Goal: Task Accomplishment & Management: Manage account settings

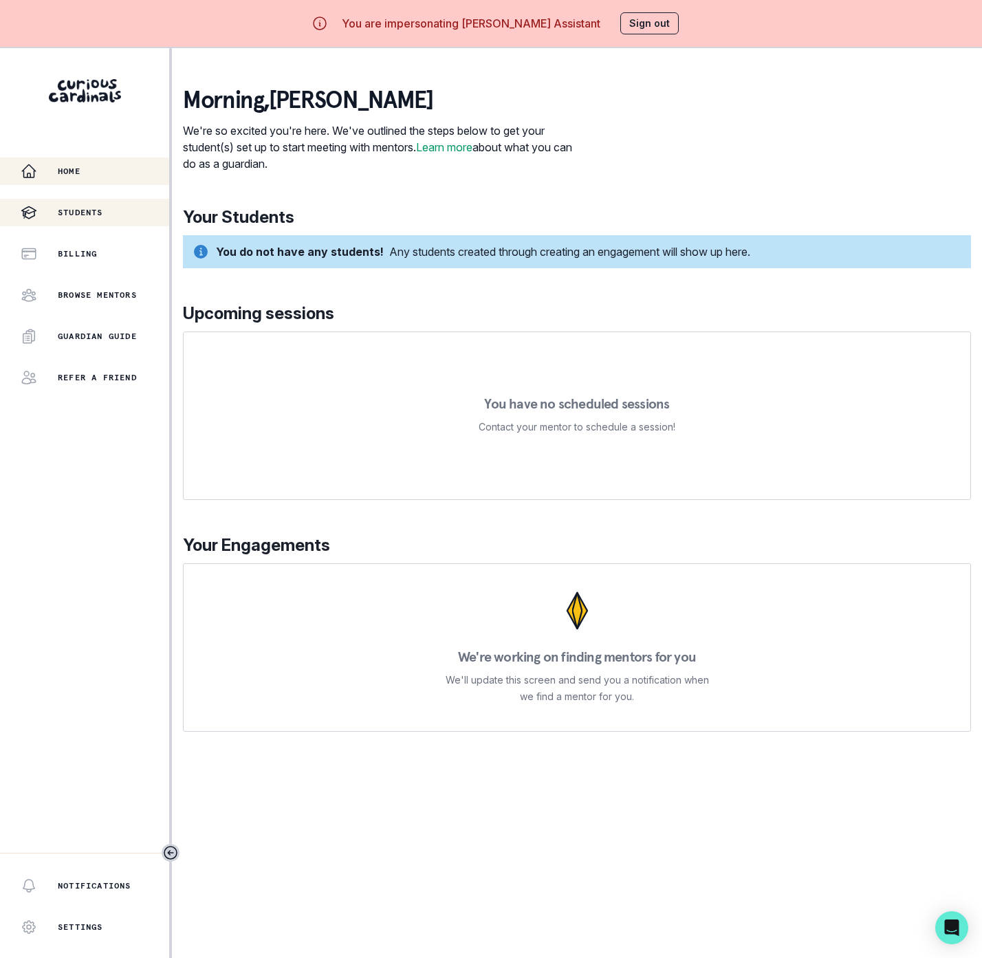
click at [94, 217] on p "Students" at bounding box center [80, 212] width 45 height 11
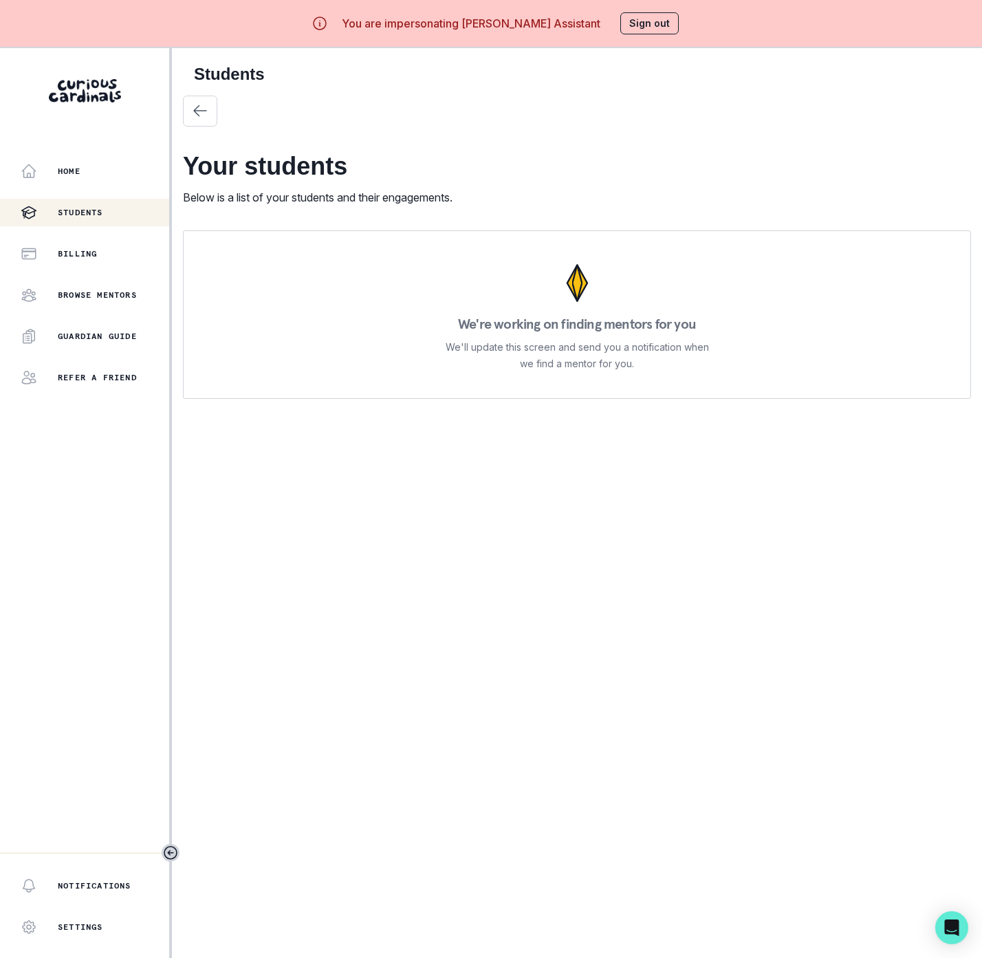
click at [652, 21] on button "Sign out" at bounding box center [649, 23] width 58 height 22
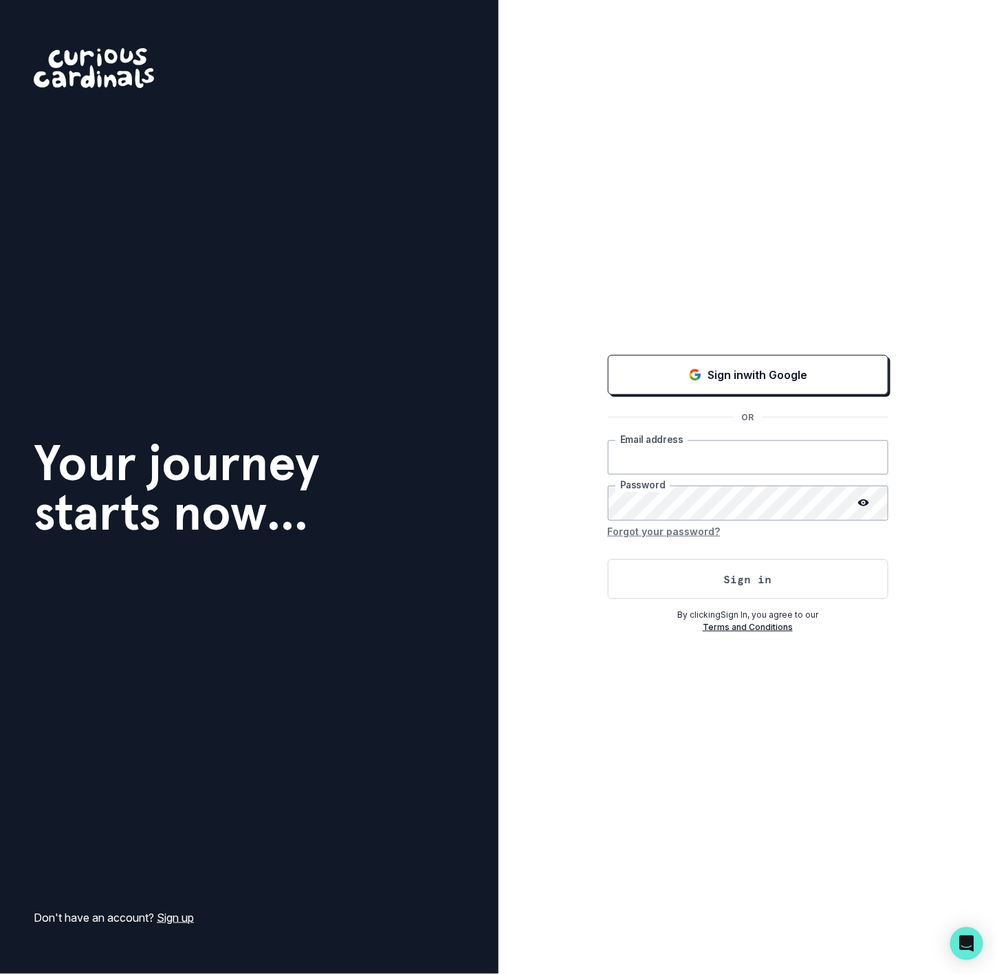
type input "[EMAIL_ADDRESS][DOMAIN_NAME]"
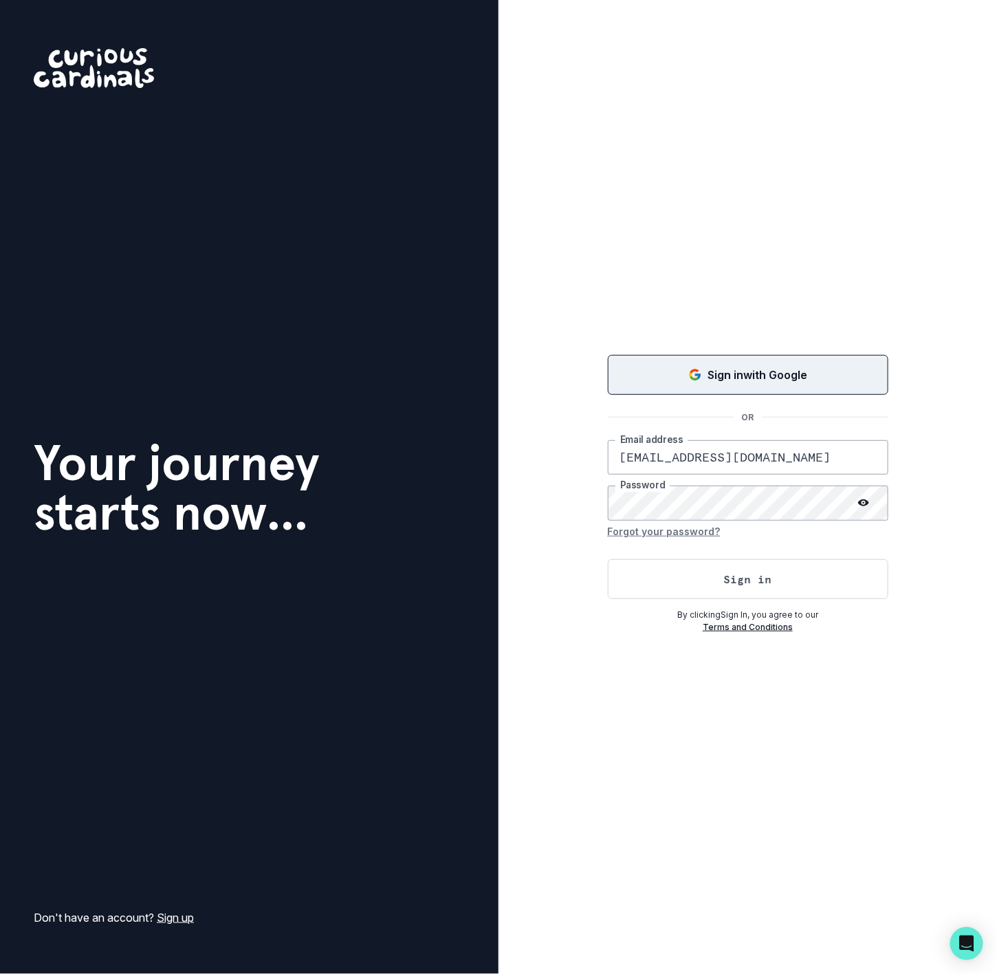
click at [762, 380] on p "Sign in with Google" at bounding box center [758, 375] width 100 height 17
